Goal: Information Seeking & Learning: Learn about a topic

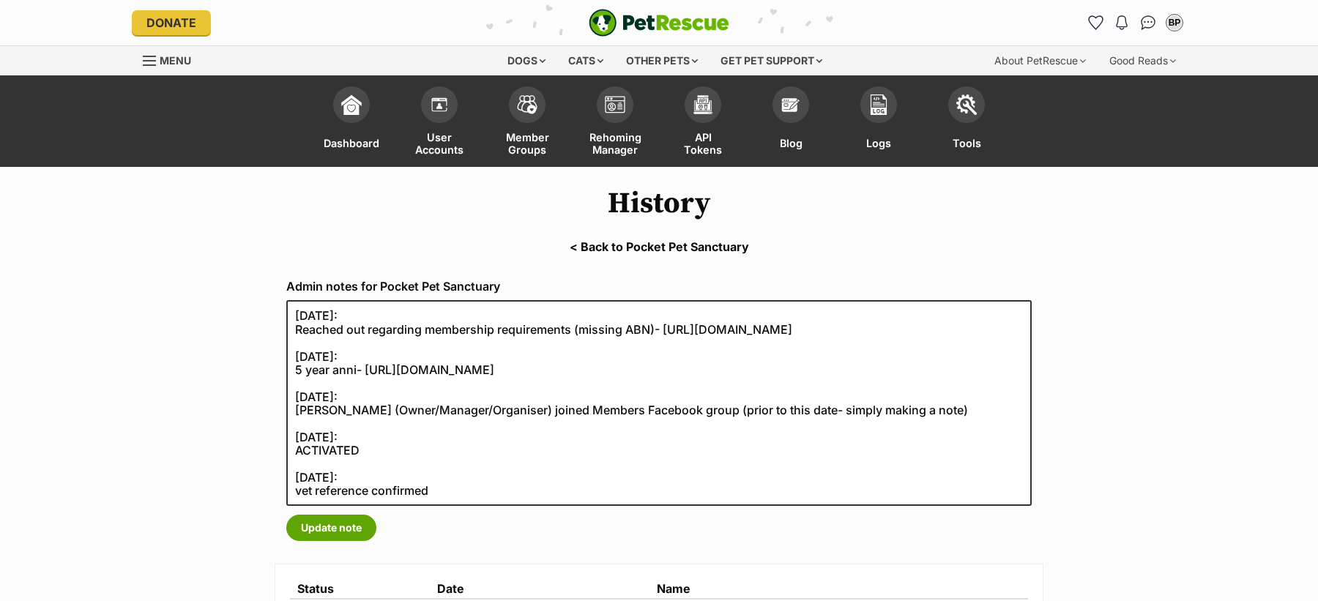
click at [694, 245] on link "< Back to Pocket Pet Sanctuary" at bounding box center [659, 246] width 1318 height 13
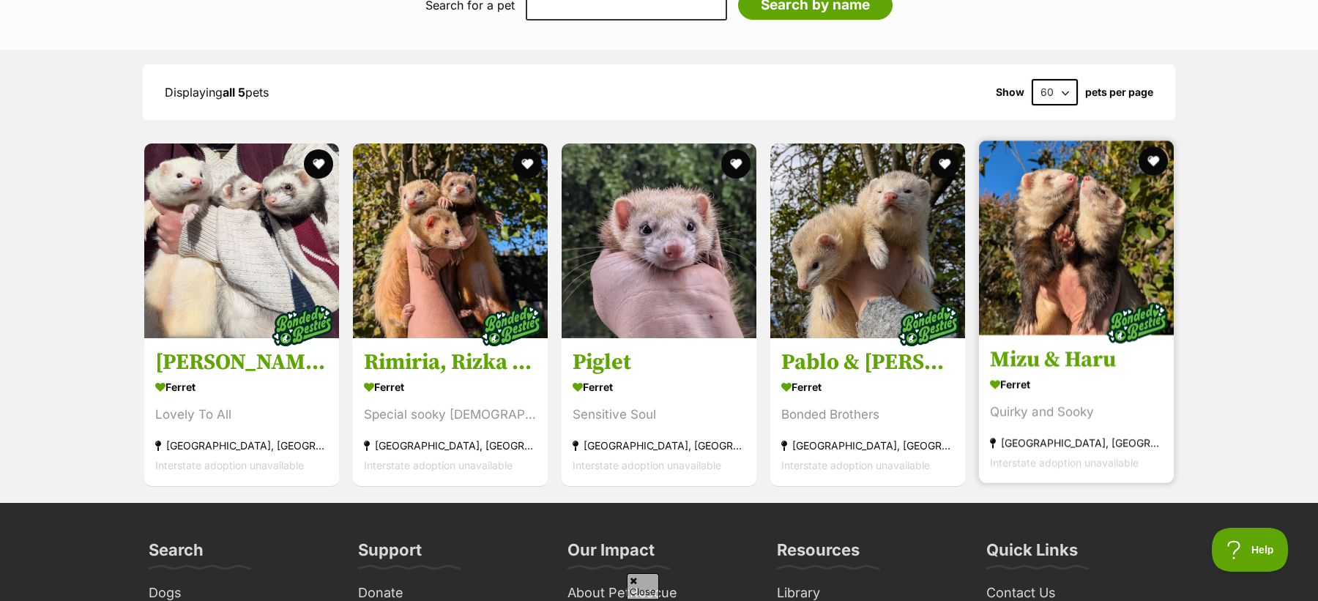
scroll to position [2058, 0]
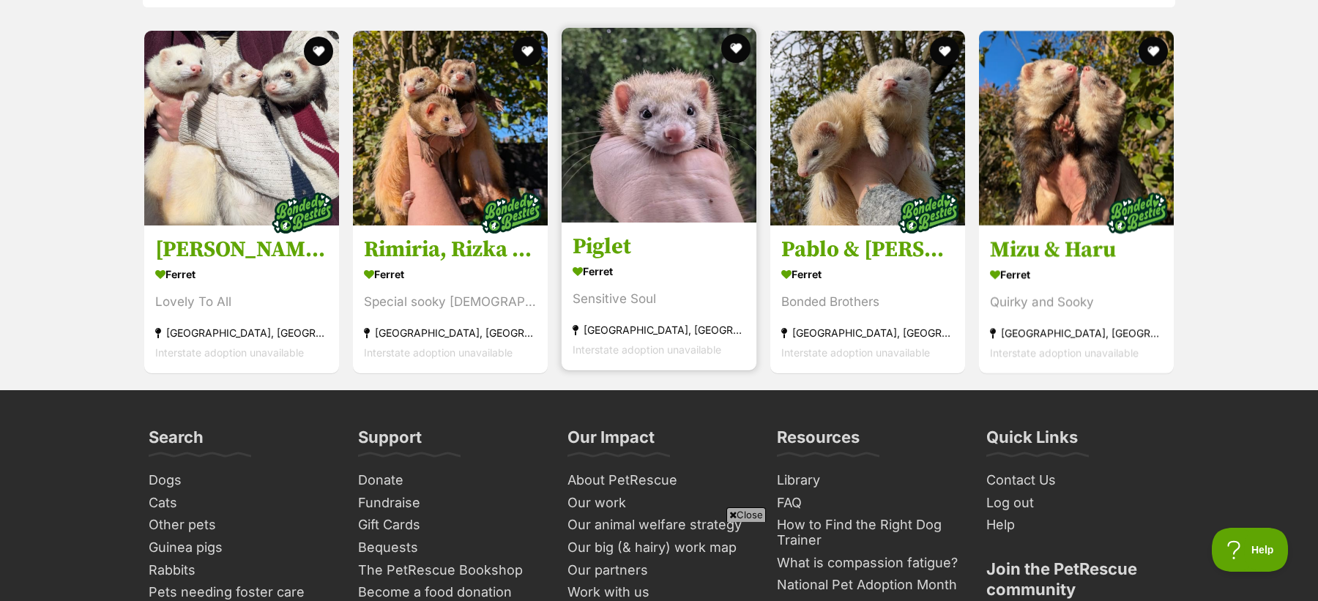
click at [679, 223] on img at bounding box center [659, 125] width 195 height 195
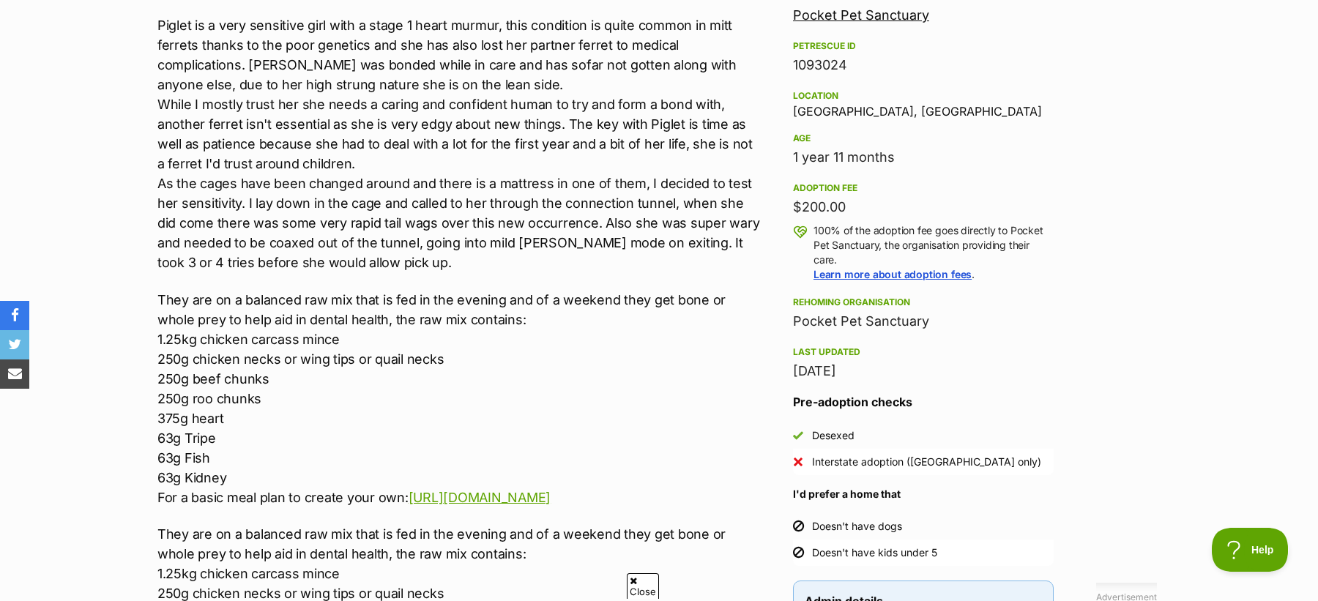
click at [837, 322] on div "Pocket Pet Sanctuary" at bounding box center [923, 321] width 261 height 20
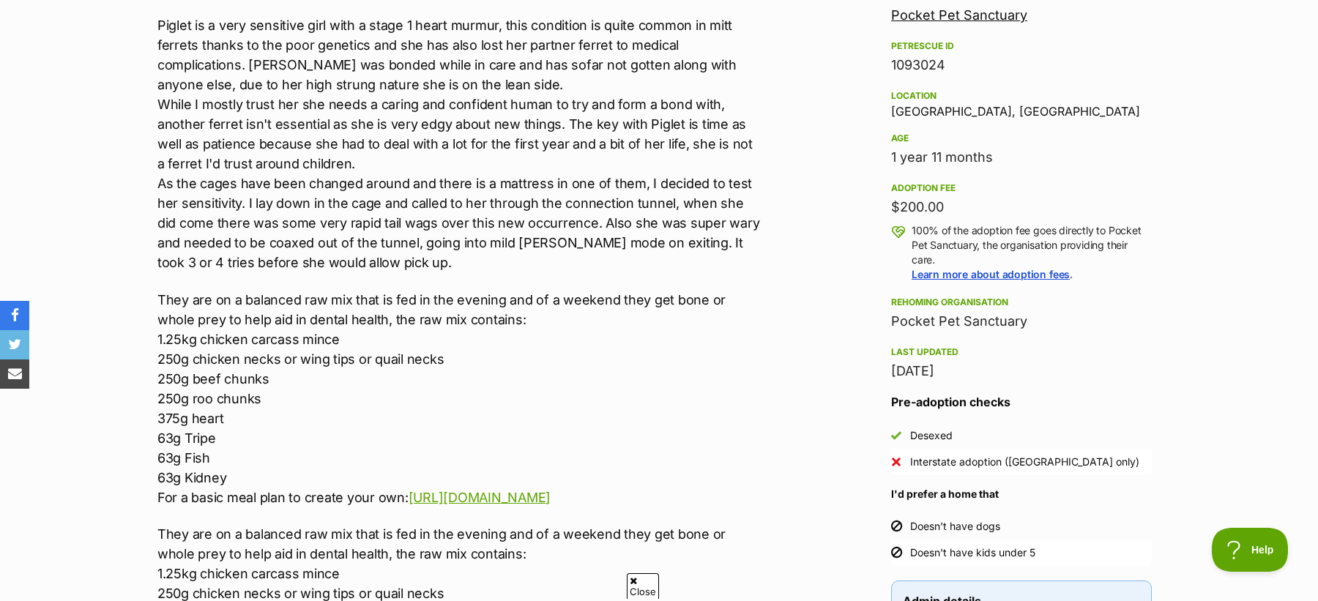
click at [571, 309] on p "They are on a balanced raw mix that is fed in the evening and of a weekend they…" at bounding box center [459, 398] width 605 height 217
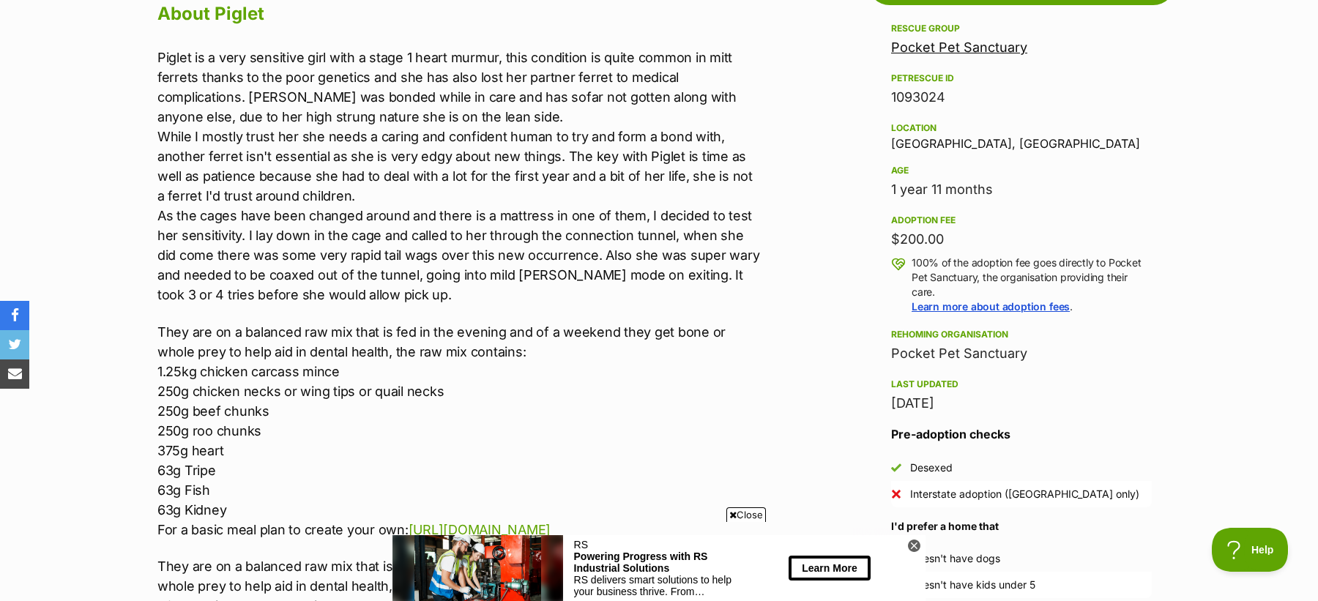
click at [745, 516] on span "Close" at bounding box center [746, 514] width 40 height 15
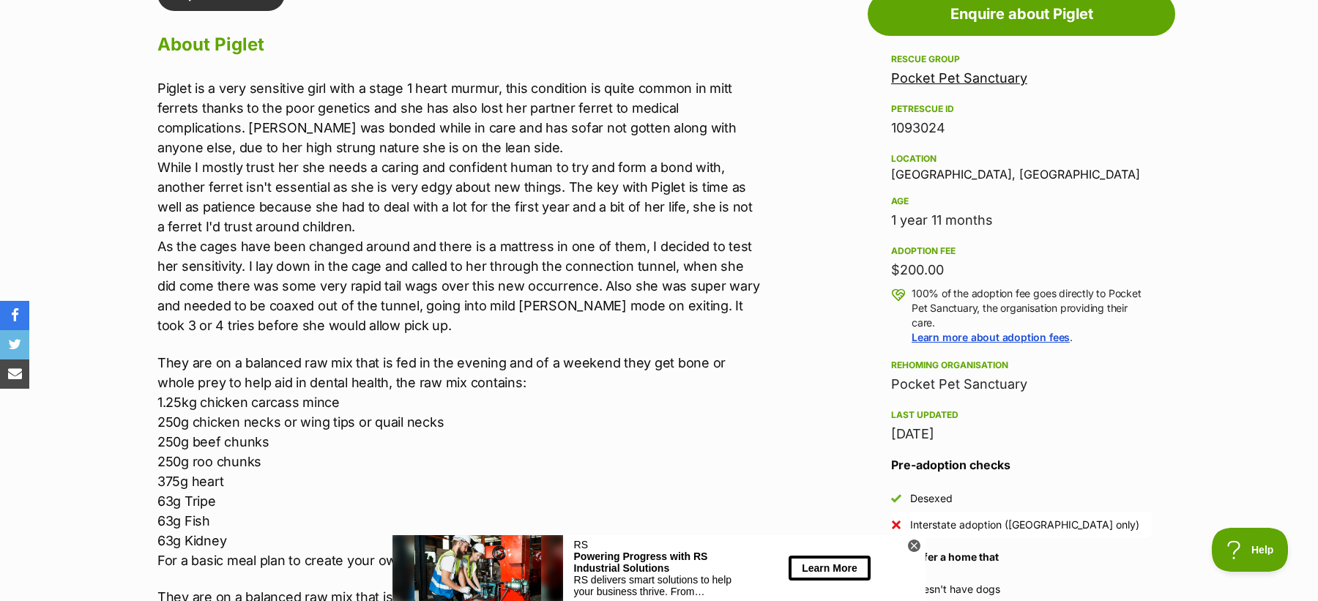
scroll to position [1313, 0]
click at [912, 545] on icon at bounding box center [913, 545] width 5 height 5
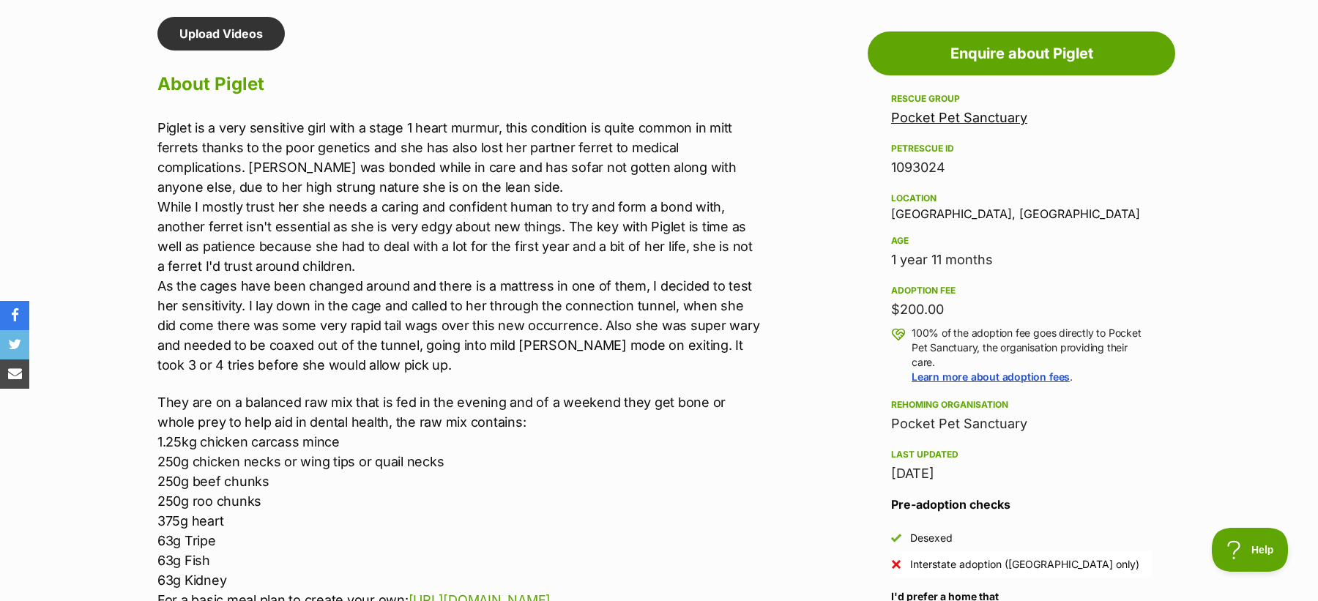
scroll to position [1263, 0]
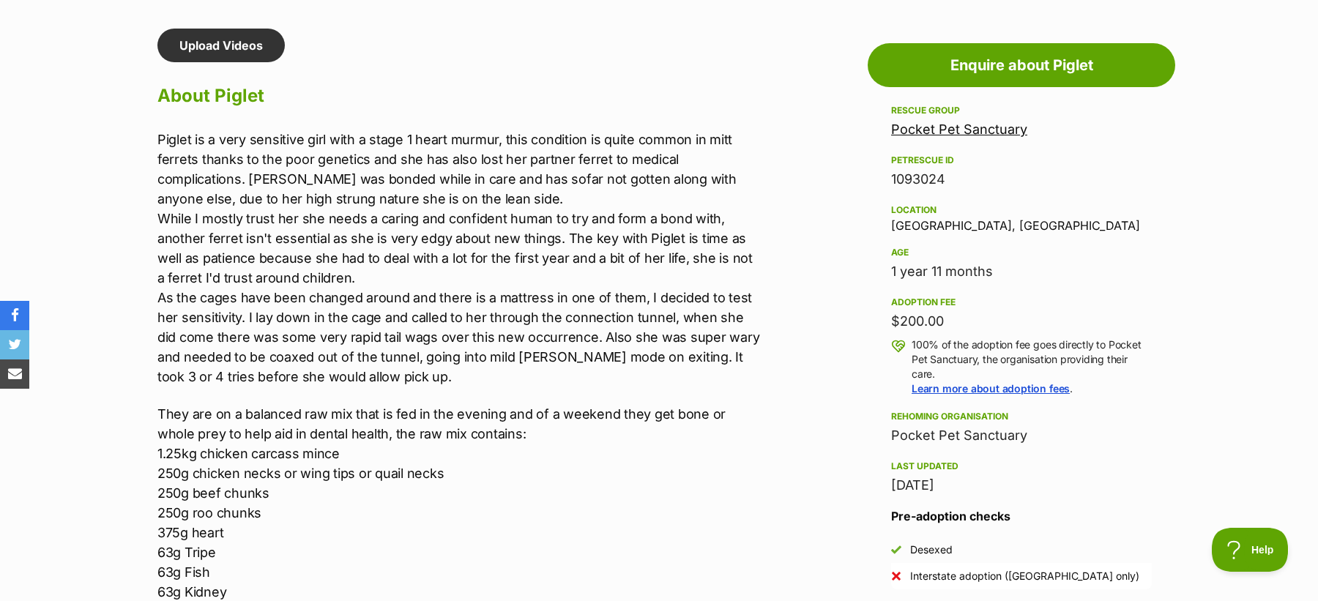
click at [350, 173] on p "Piglet is a very sensitive girl with a stage 1 heart murmur, this condition is …" at bounding box center [459, 258] width 605 height 257
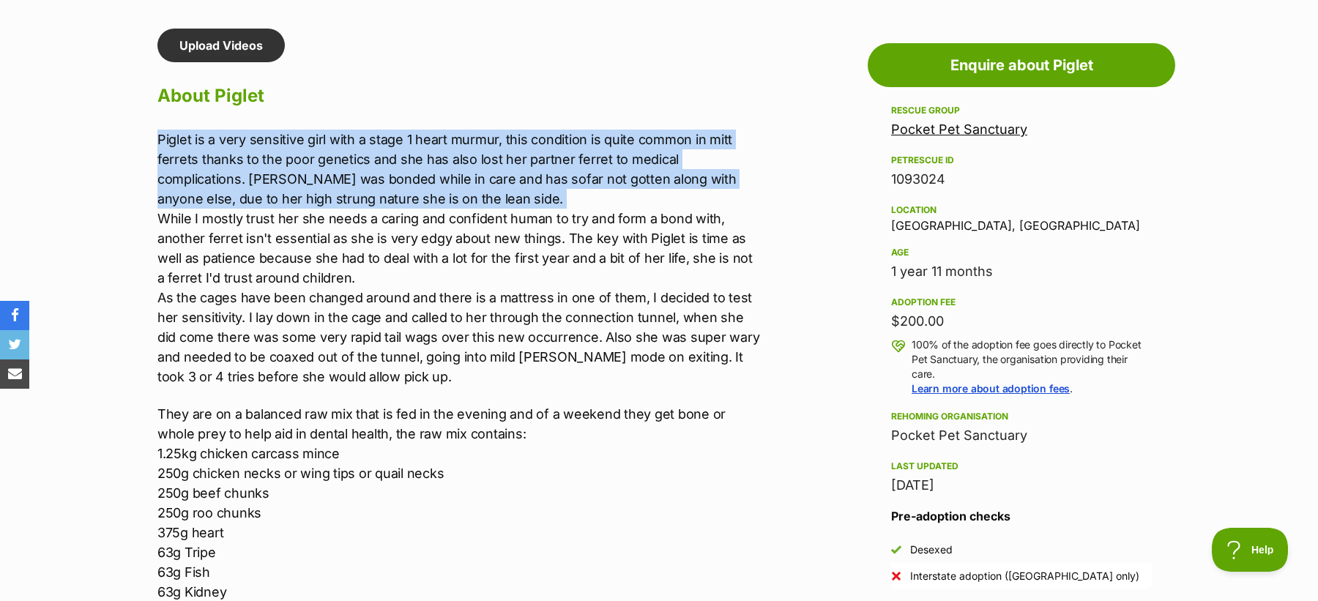
click at [350, 173] on p "Piglet is a very sensitive girl with a stage 1 heart murmur, this condition is …" at bounding box center [459, 258] width 605 height 257
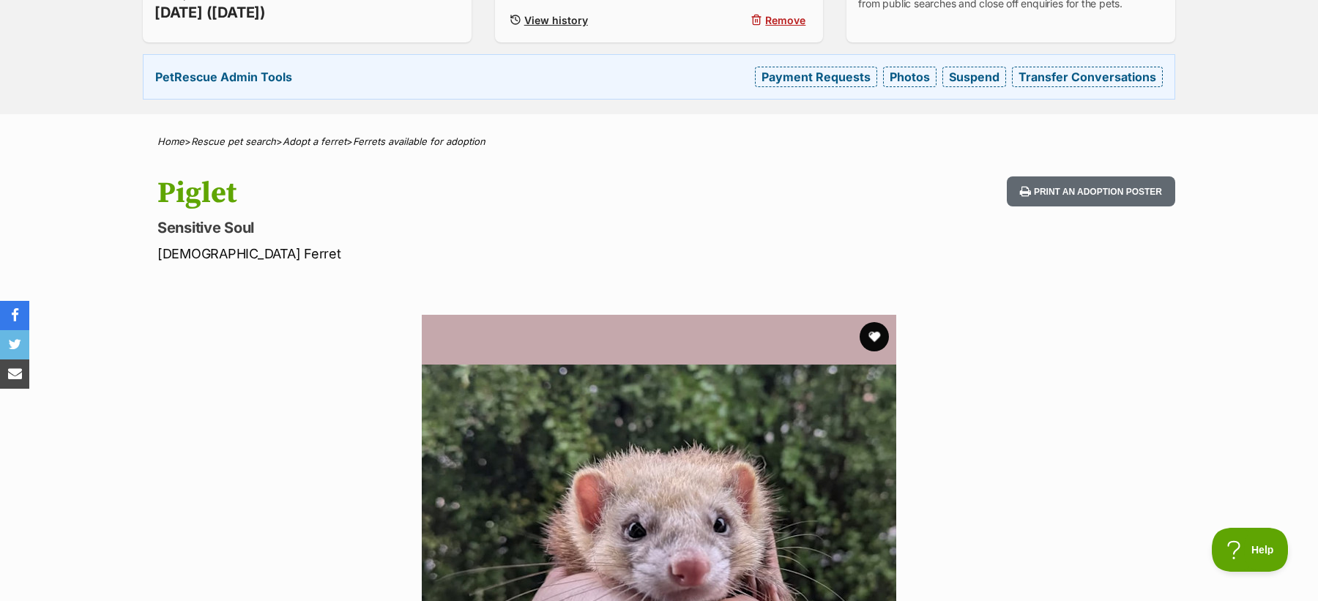
scroll to position [474, 0]
drag, startPoint x: 145, startPoint y: 201, endPoint x: 238, endPoint y: 254, distance: 106.9
click at [238, 254] on div "Piglet Sensitive Soul Female Ferret Print an adoption poster" at bounding box center [659, 219] width 1076 height 87
click at [262, 256] on p "Female Ferret" at bounding box center [466, 253] width 619 height 20
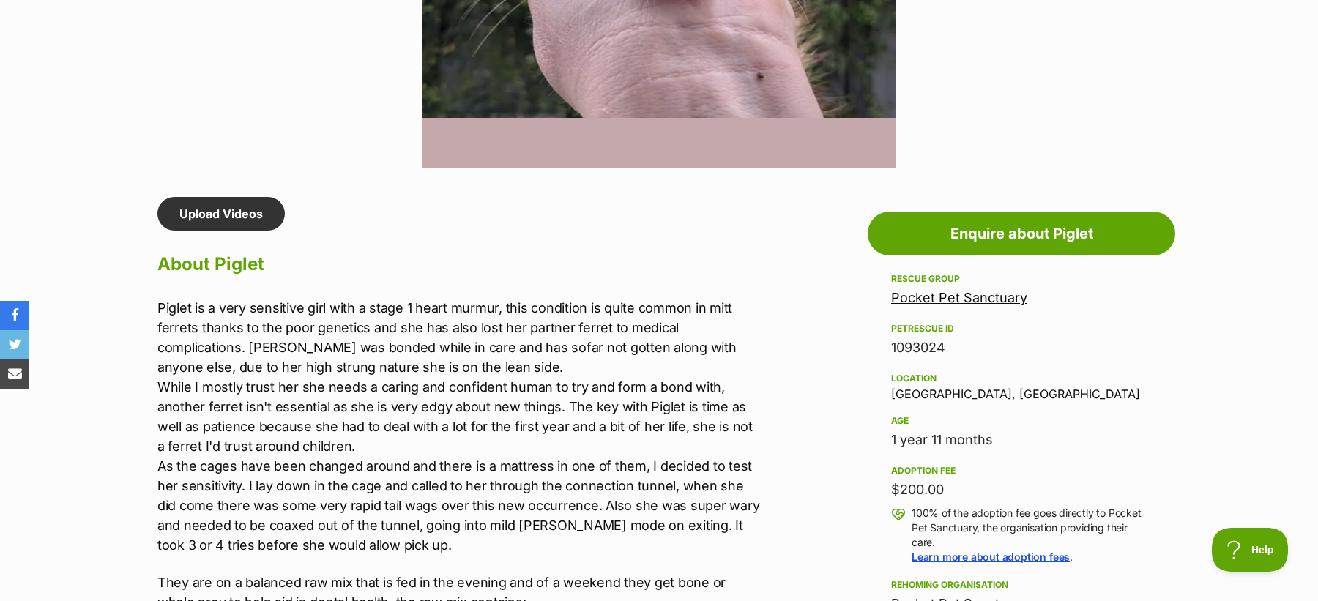
scroll to position [0, 0]
